Goal: Find specific page/section: Find specific page/section

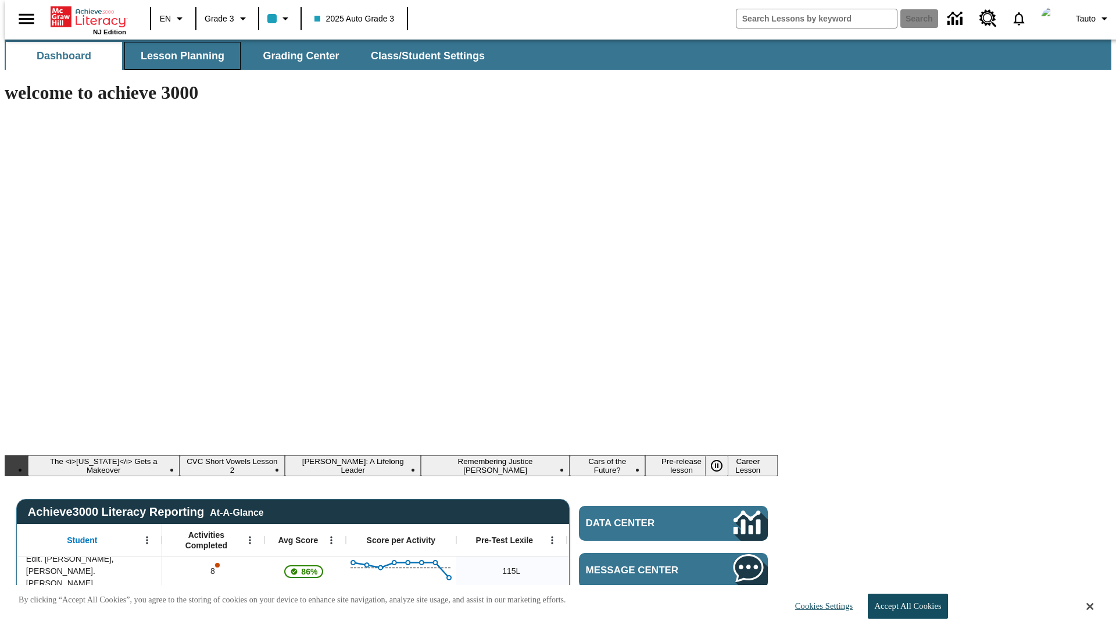
click at [178, 56] on span "Lesson Planning" at bounding box center [183, 55] width 84 height 13
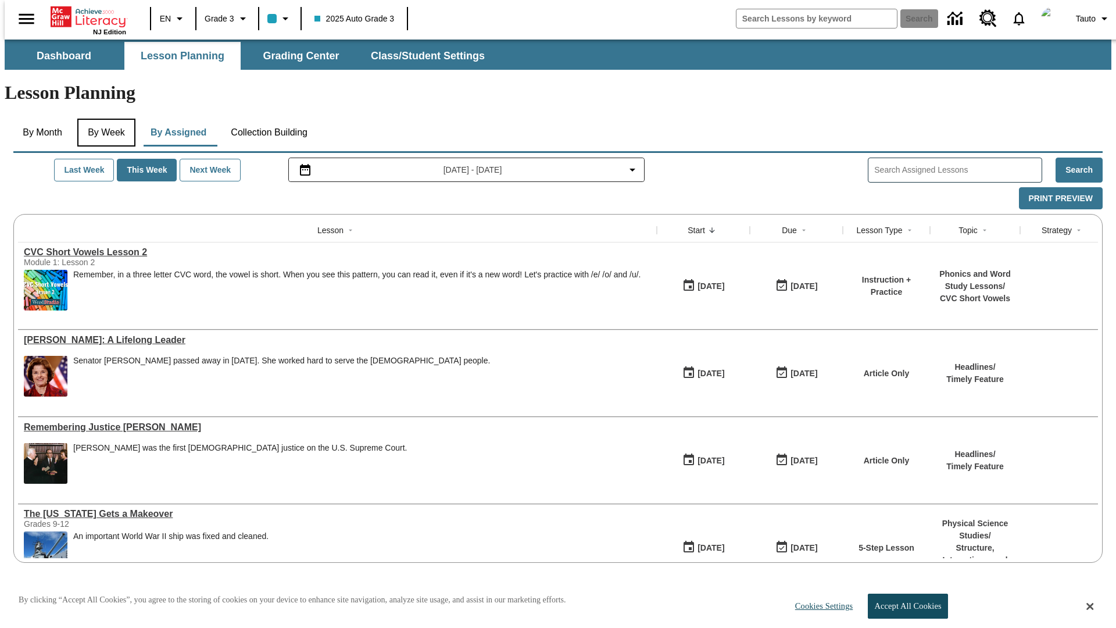
click at [104, 119] on button "By Week" at bounding box center [106, 133] width 58 height 28
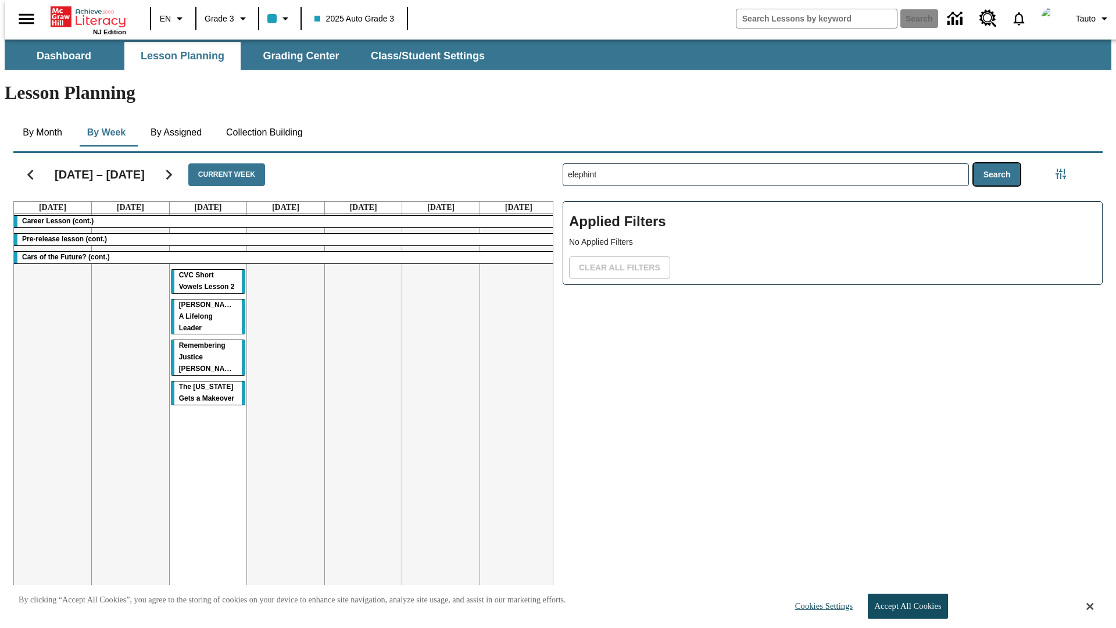
click at [1000, 163] on button "Search" at bounding box center [997, 174] width 47 height 23
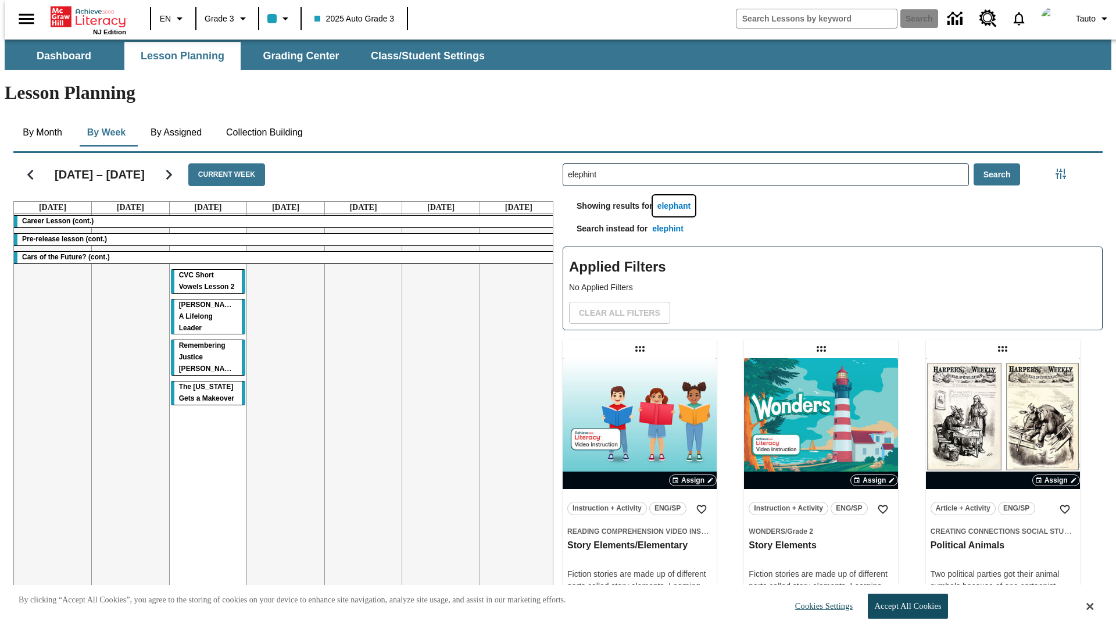
click at [676, 195] on button "elephant" at bounding box center [674, 206] width 43 height 22
type input "elephant"
